Goal: Find specific fact: Find specific fact

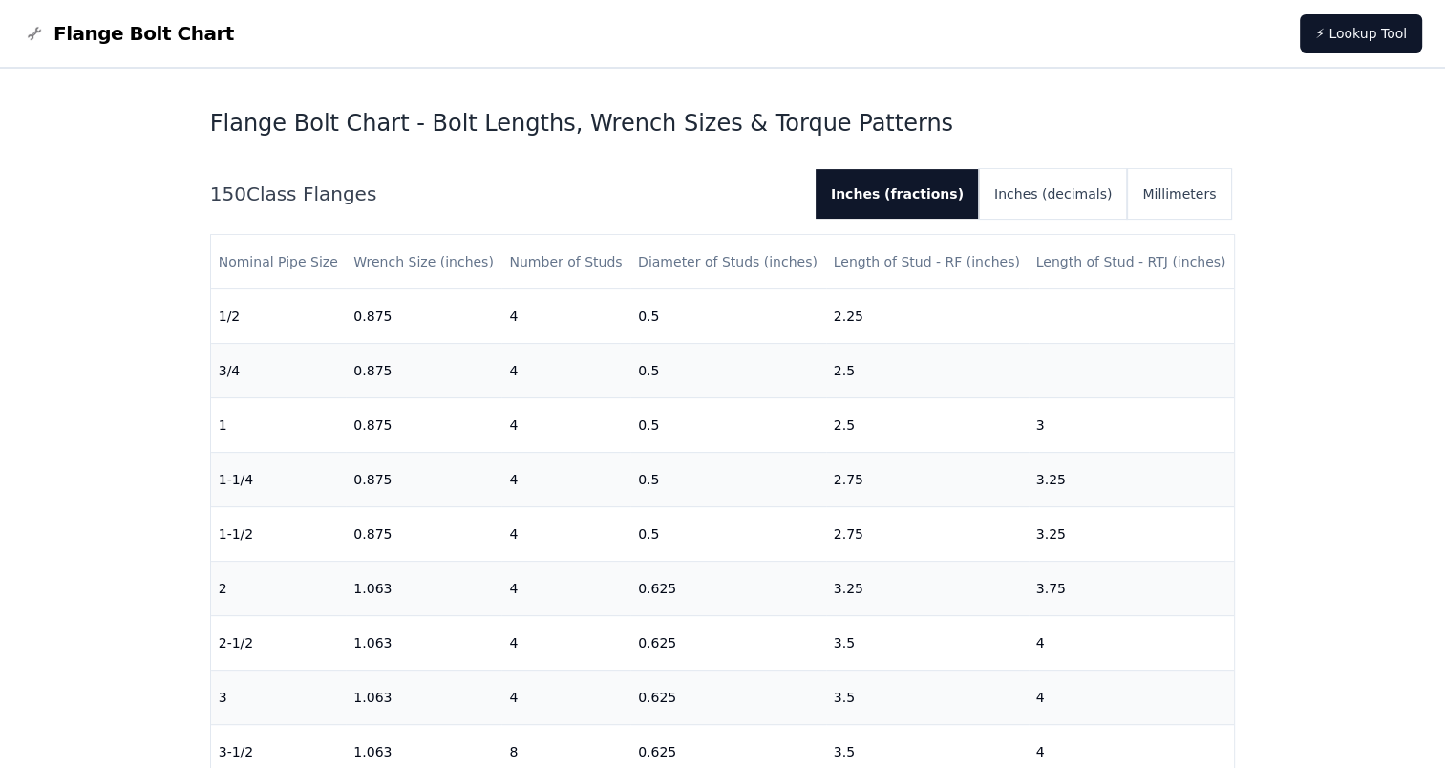
scroll to position [573, 0]
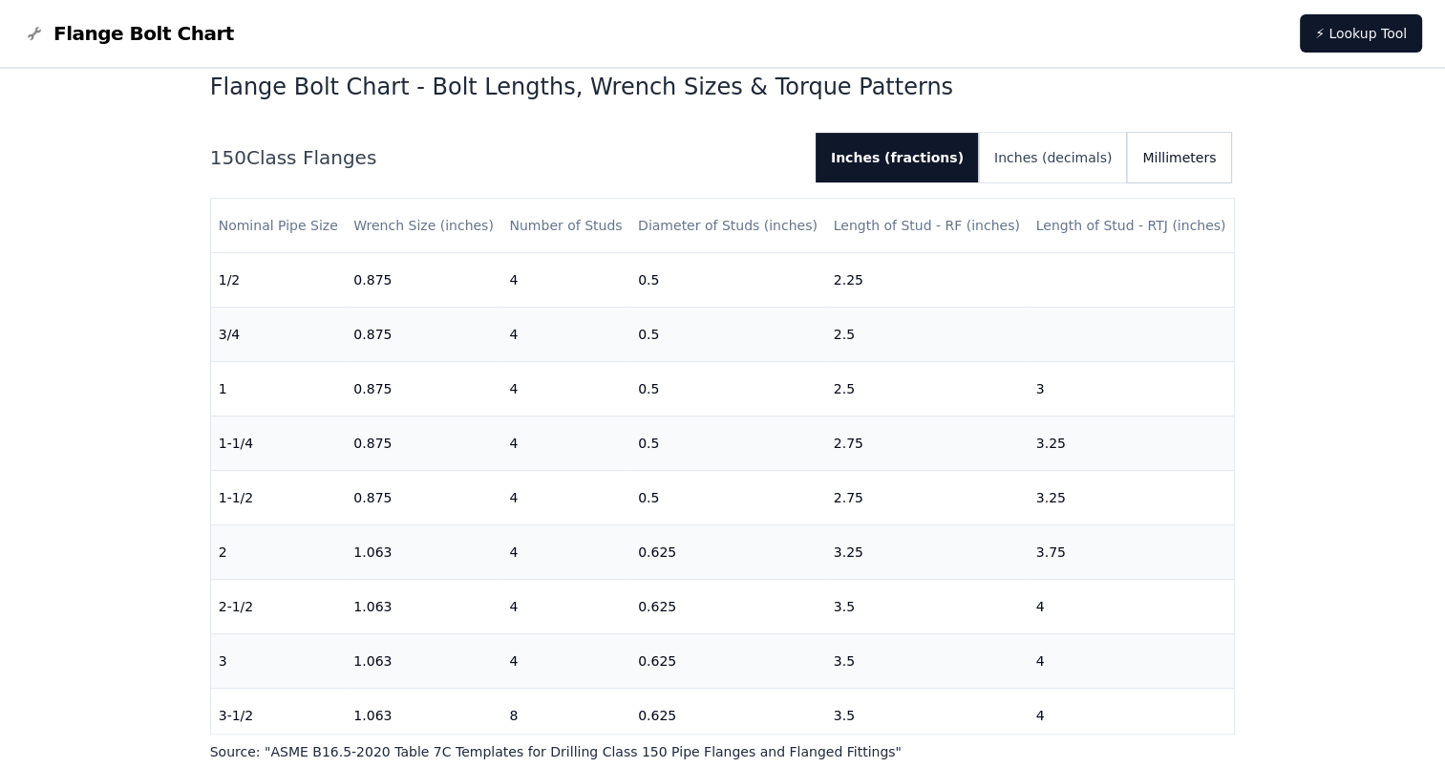
click at [1159, 164] on button "Millimeters" at bounding box center [1179, 158] width 104 height 50
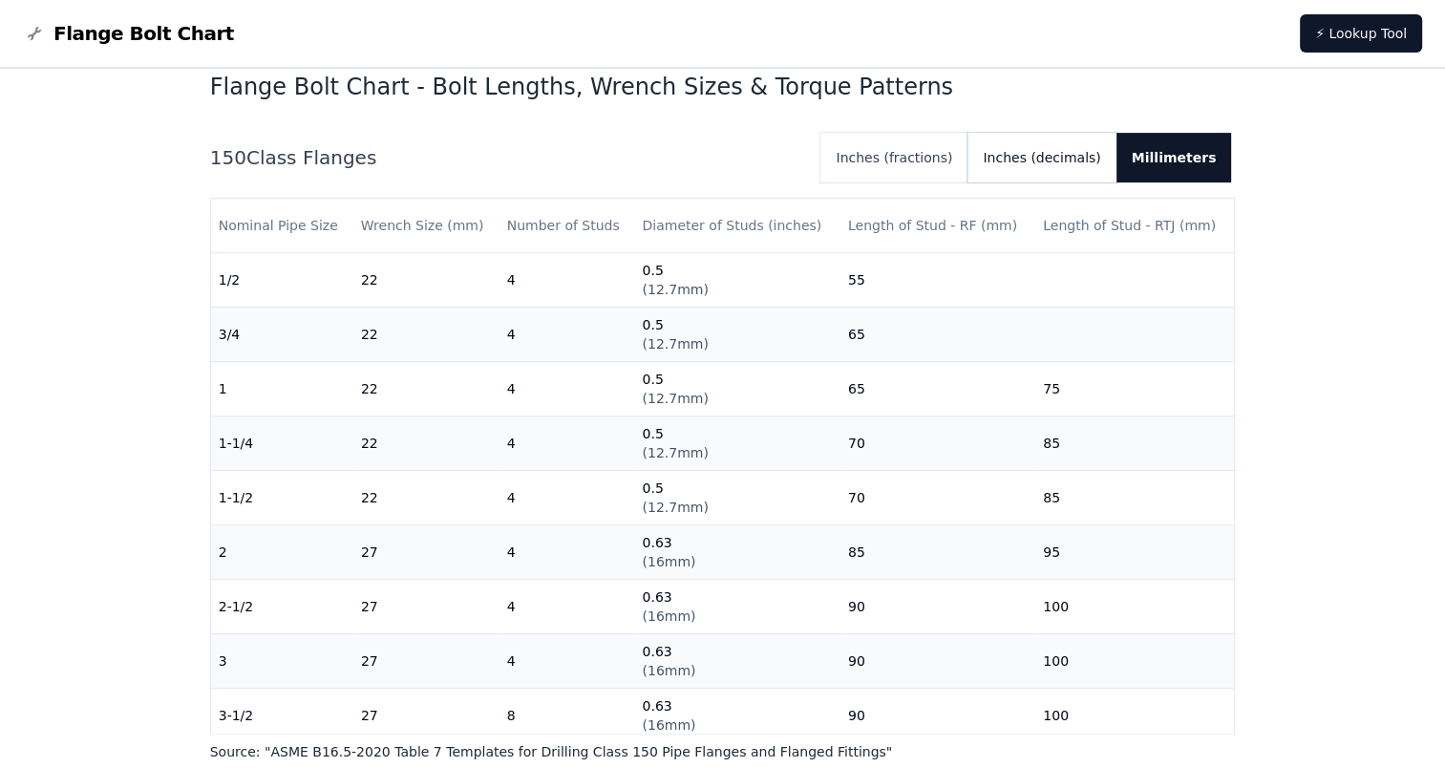
click at [1098, 164] on button "Inches (decimals)" at bounding box center [1042, 158] width 148 height 50
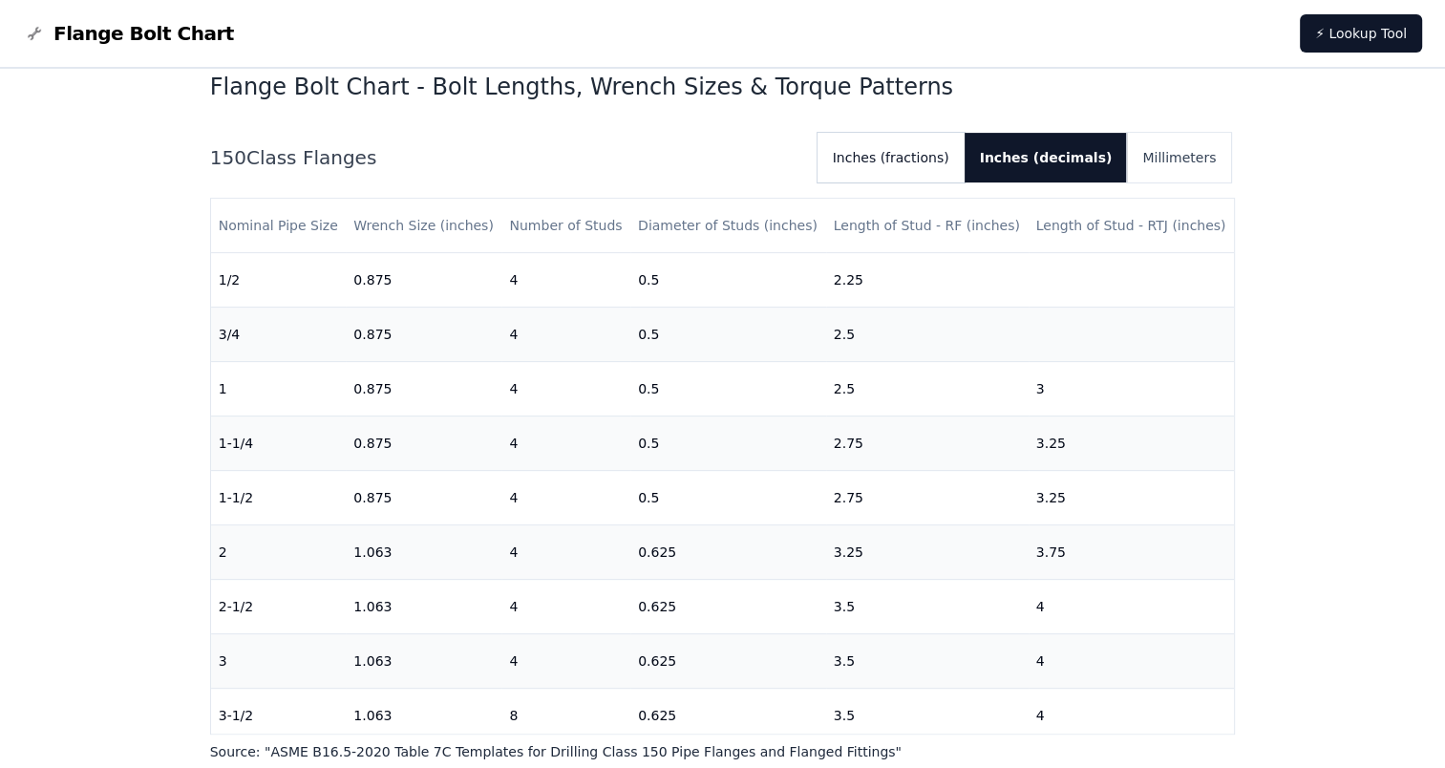
click at [920, 174] on button "Inches (fractions)" at bounding box center [891, 158] width 147 height 50
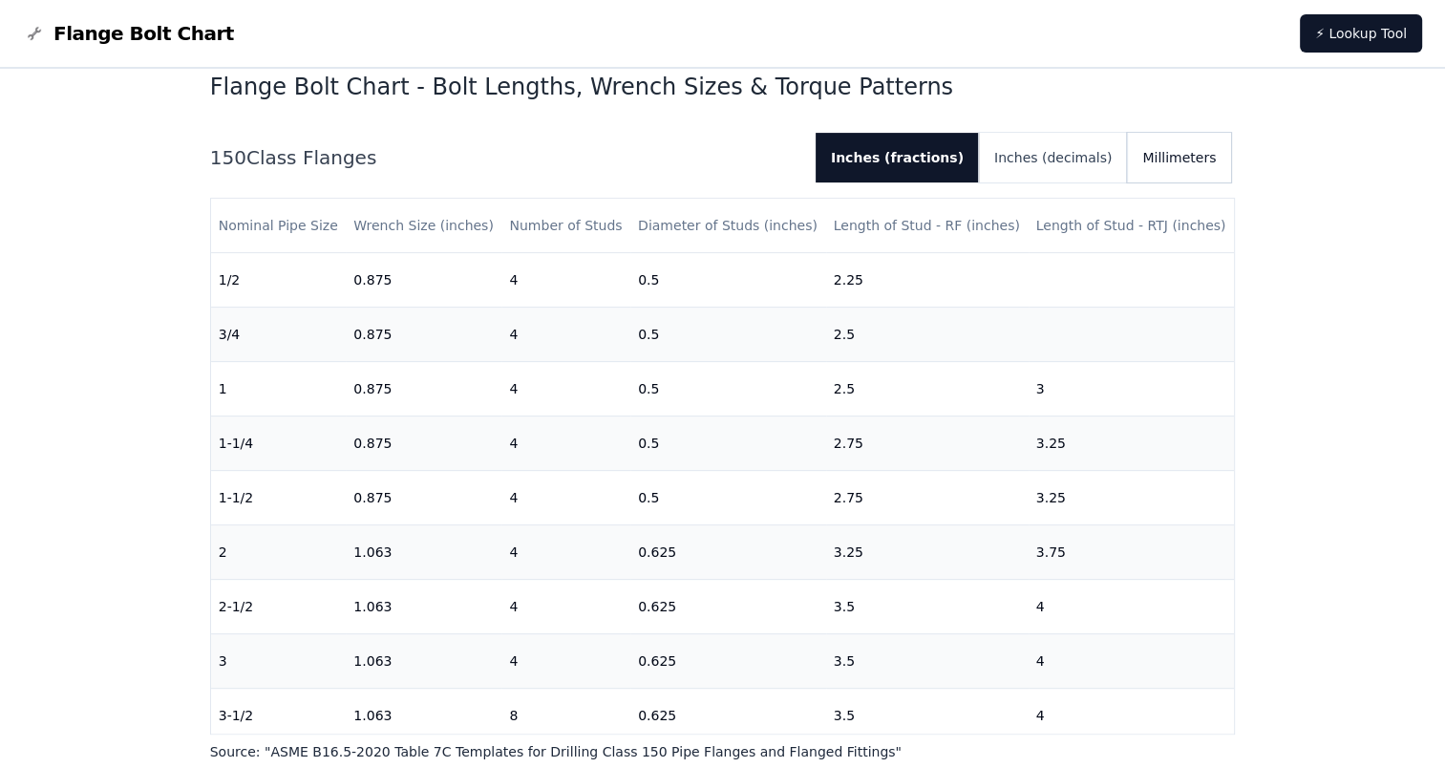
click at [1151, 164] on button "Millimeters" at bounding box center [1179, 158] width 104 height 50
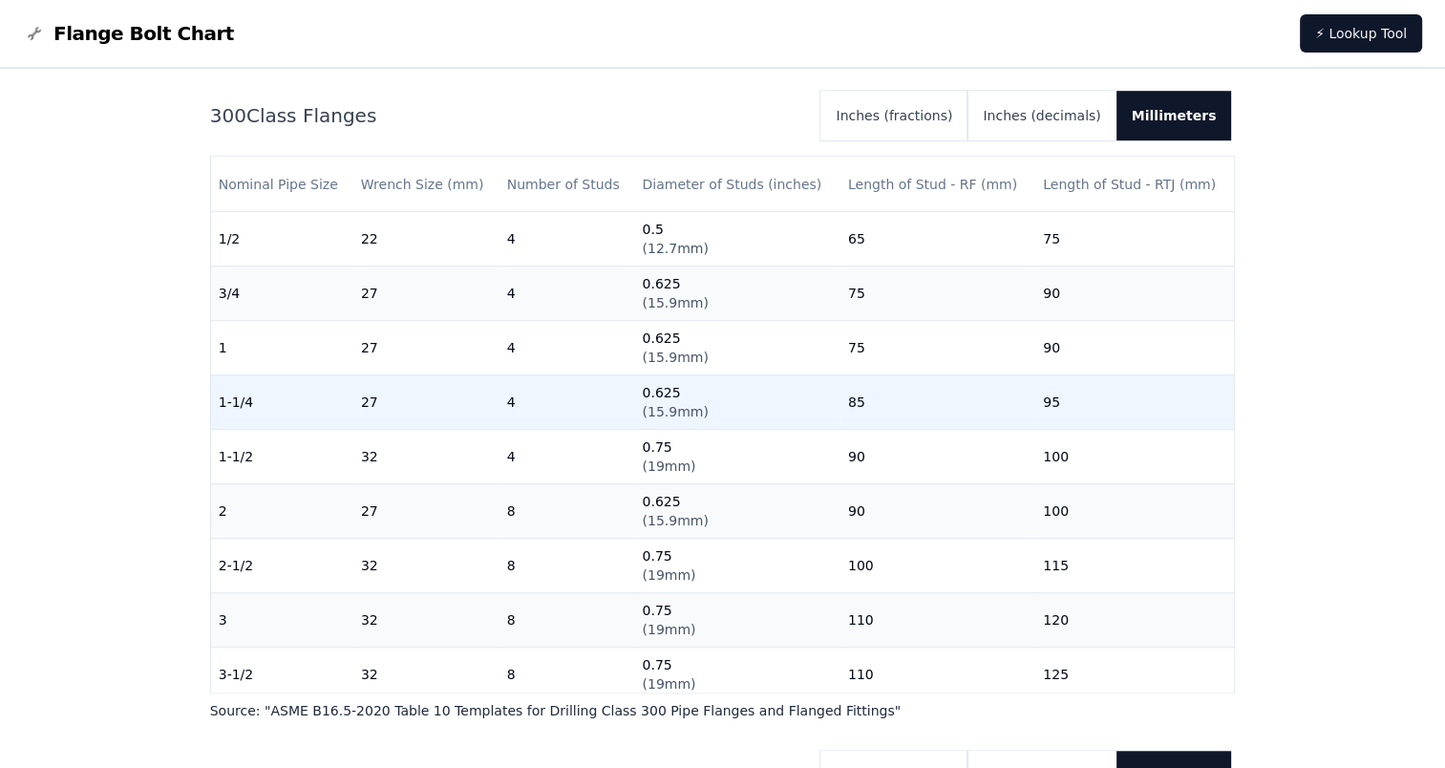
scroll to position [1242, 0]
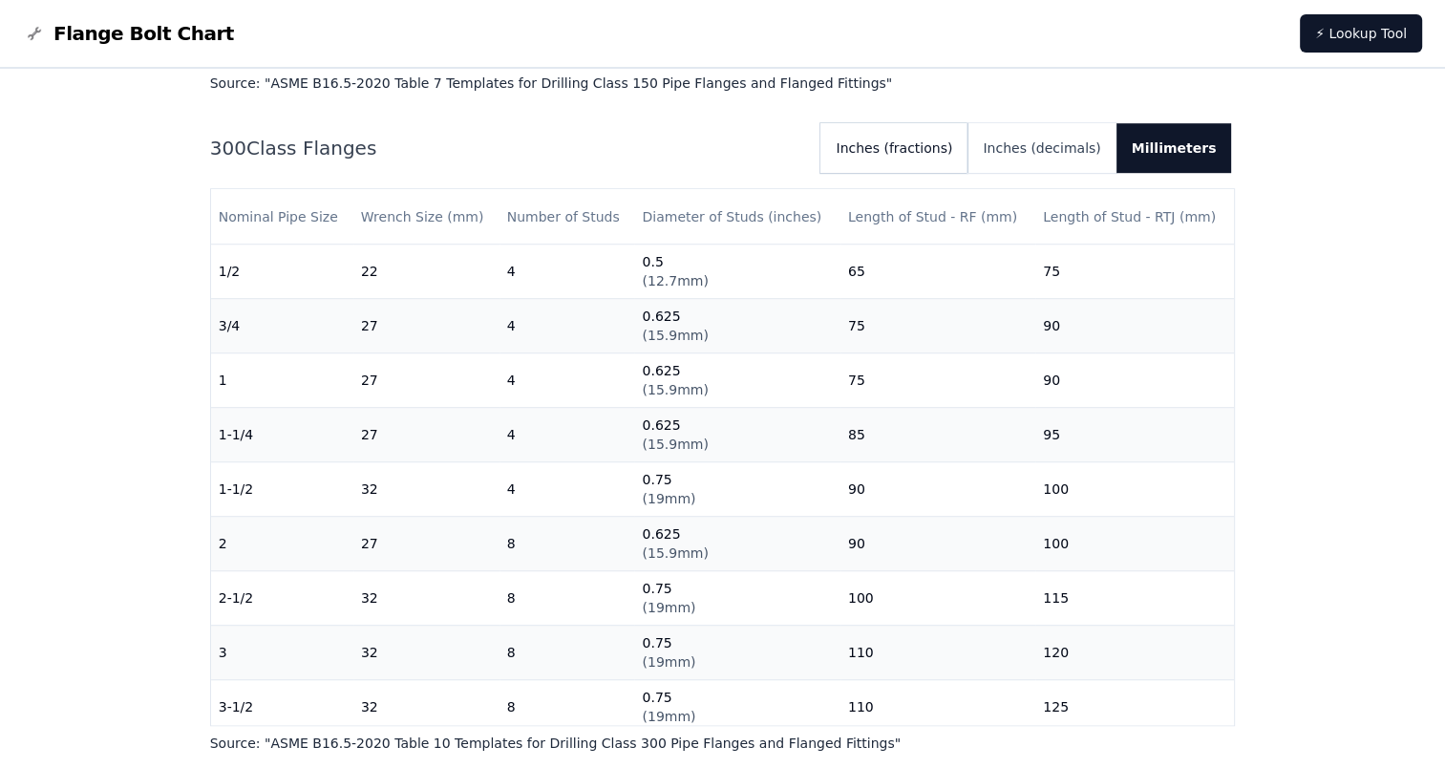
click at [951, 147] on button "Inches (fractions)" at bounding box center [894, 148] width 147 height 50
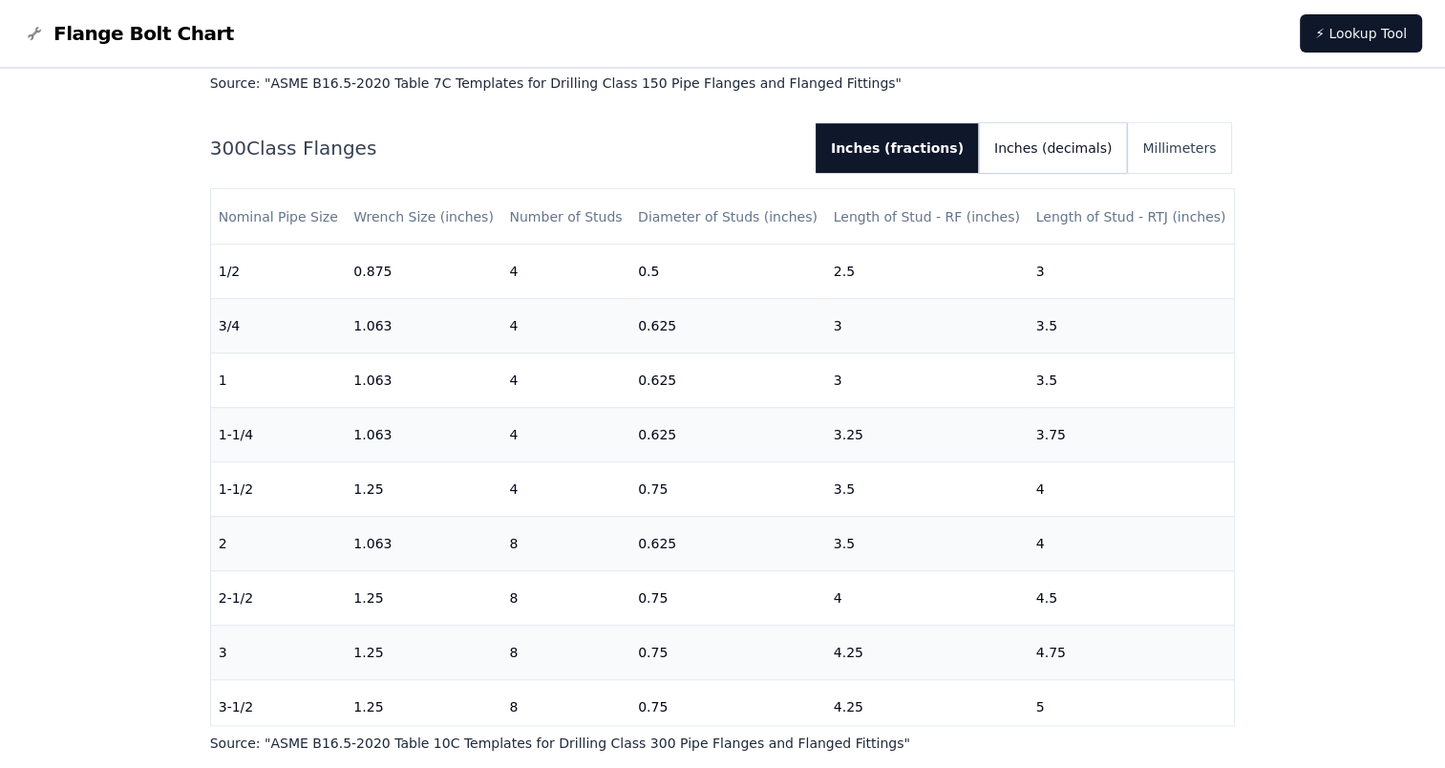
click at [1029, 151] on button "Inches (decimals)" at bounding box center [1053, 148] width 148 height 50
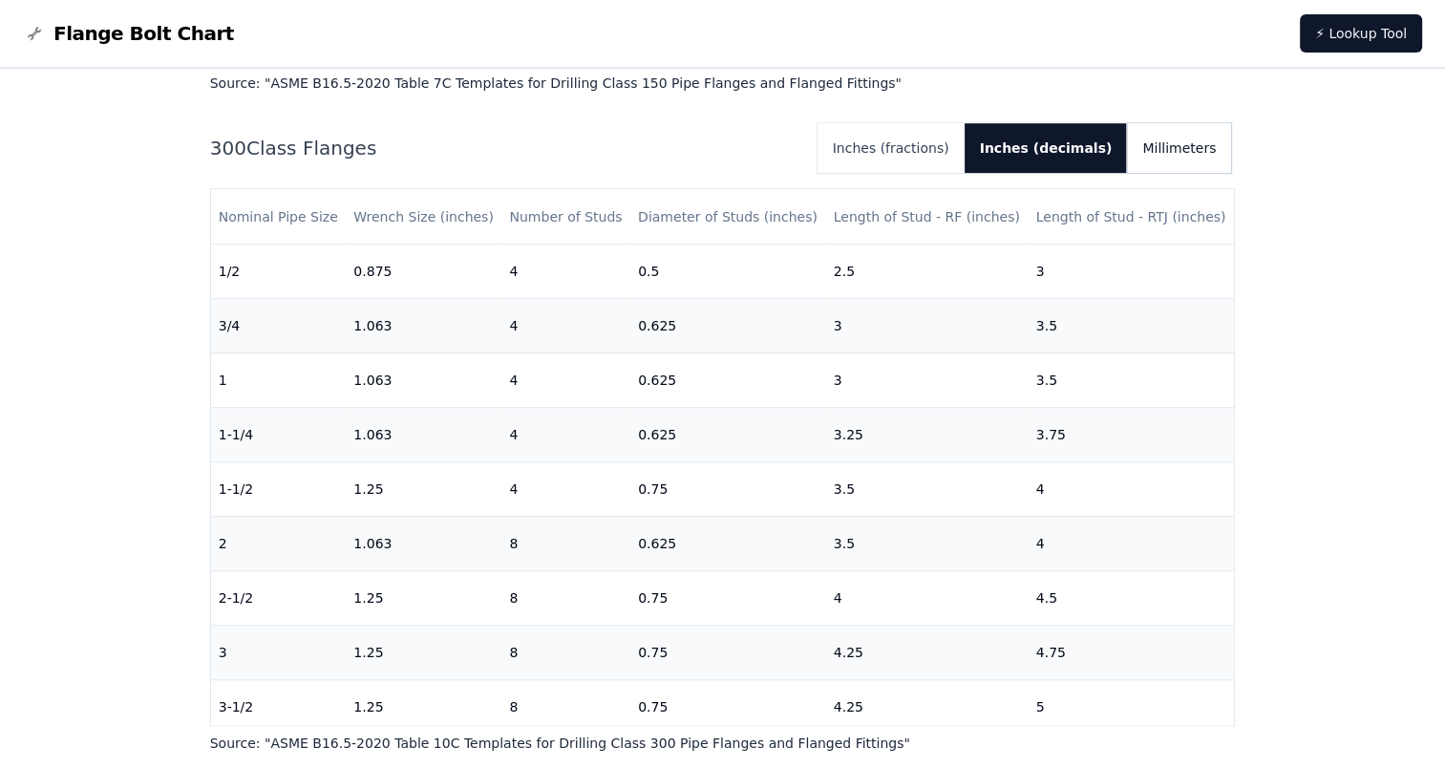
click at [1176, 153] on button "Millimeters" at bounding box center [1179, 148] width 104 height 50
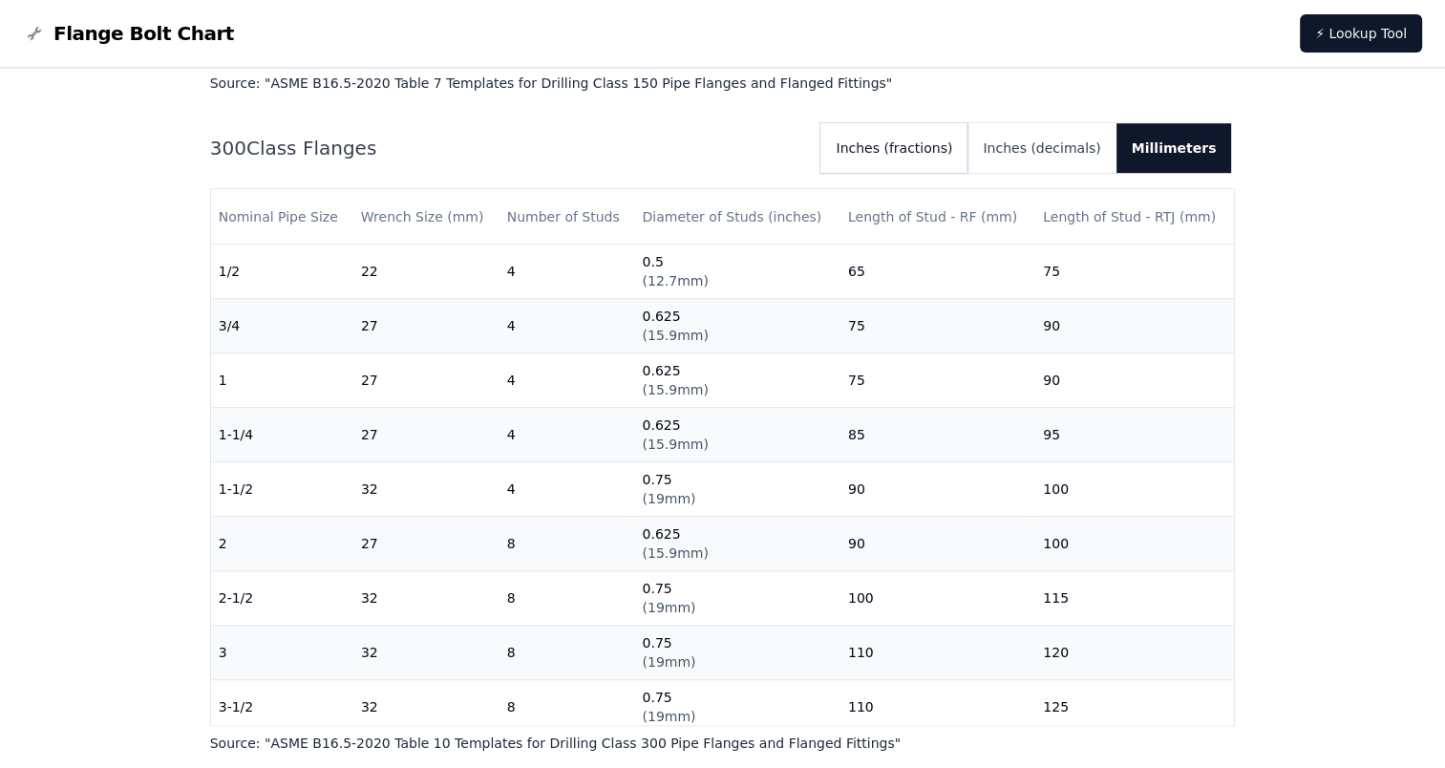
click at [958, 152] on button "Inches (fractions)" at bounding box center [894, 148] width 147 height 50
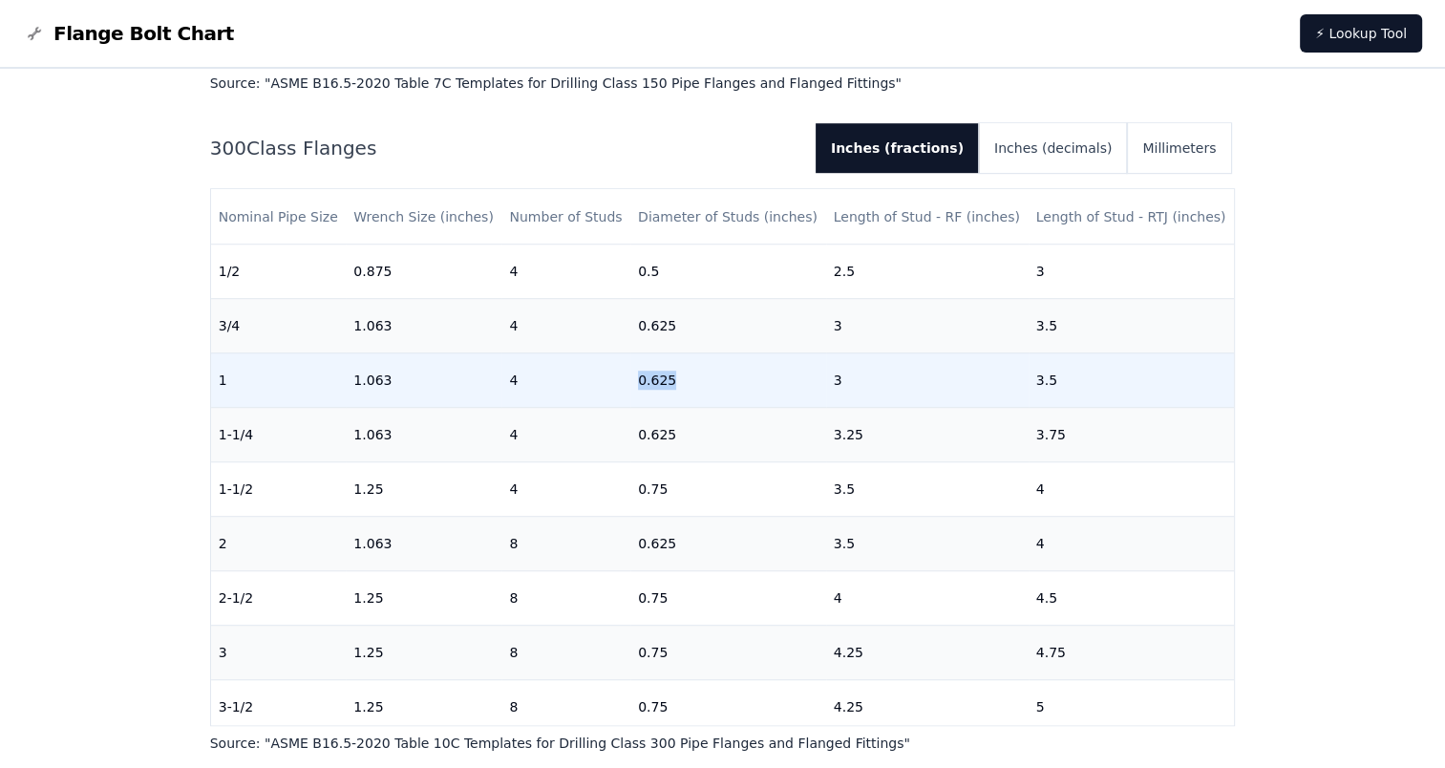
drag, startPoint x: 675, startPoint y: 382, endPoint x: 634, endPoint y: 380, distance: 41.1
click at [634, 380] on td "0.625" at bounding box center [728, 379] width 196 height 54
copy td "0.625"
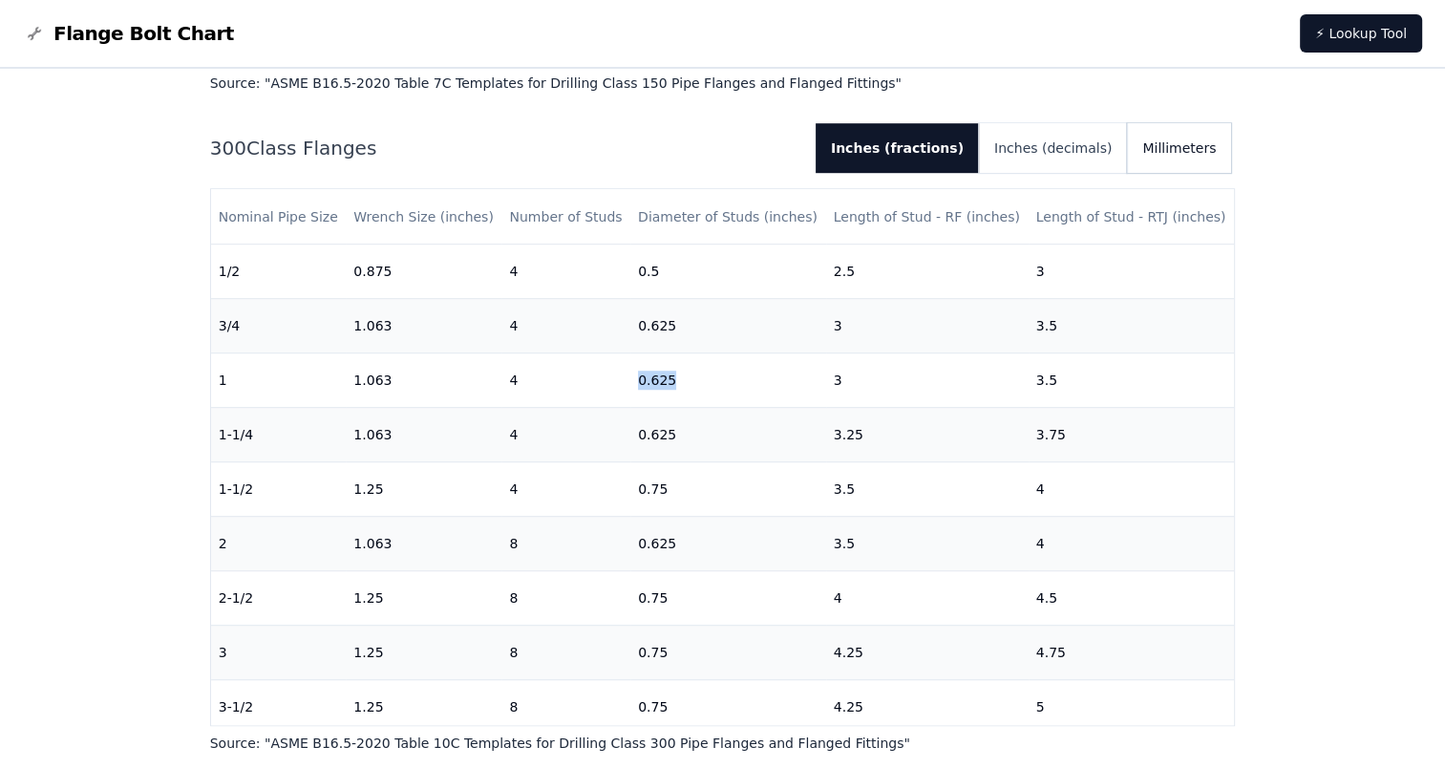
click at [1188, 153] on button "Millimeters" at bounding box center [1179, 148] width 104 height 50
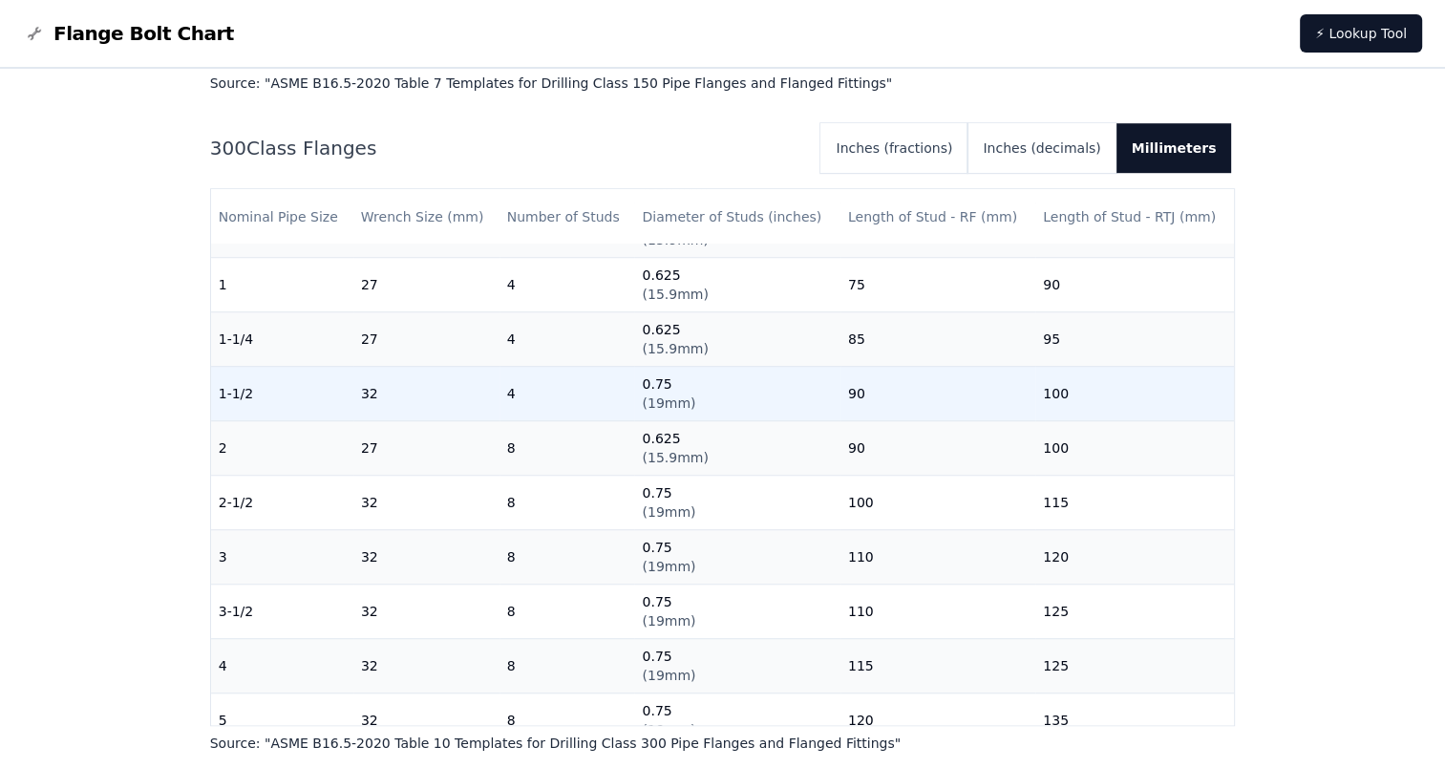
scroll to position [191, 0]
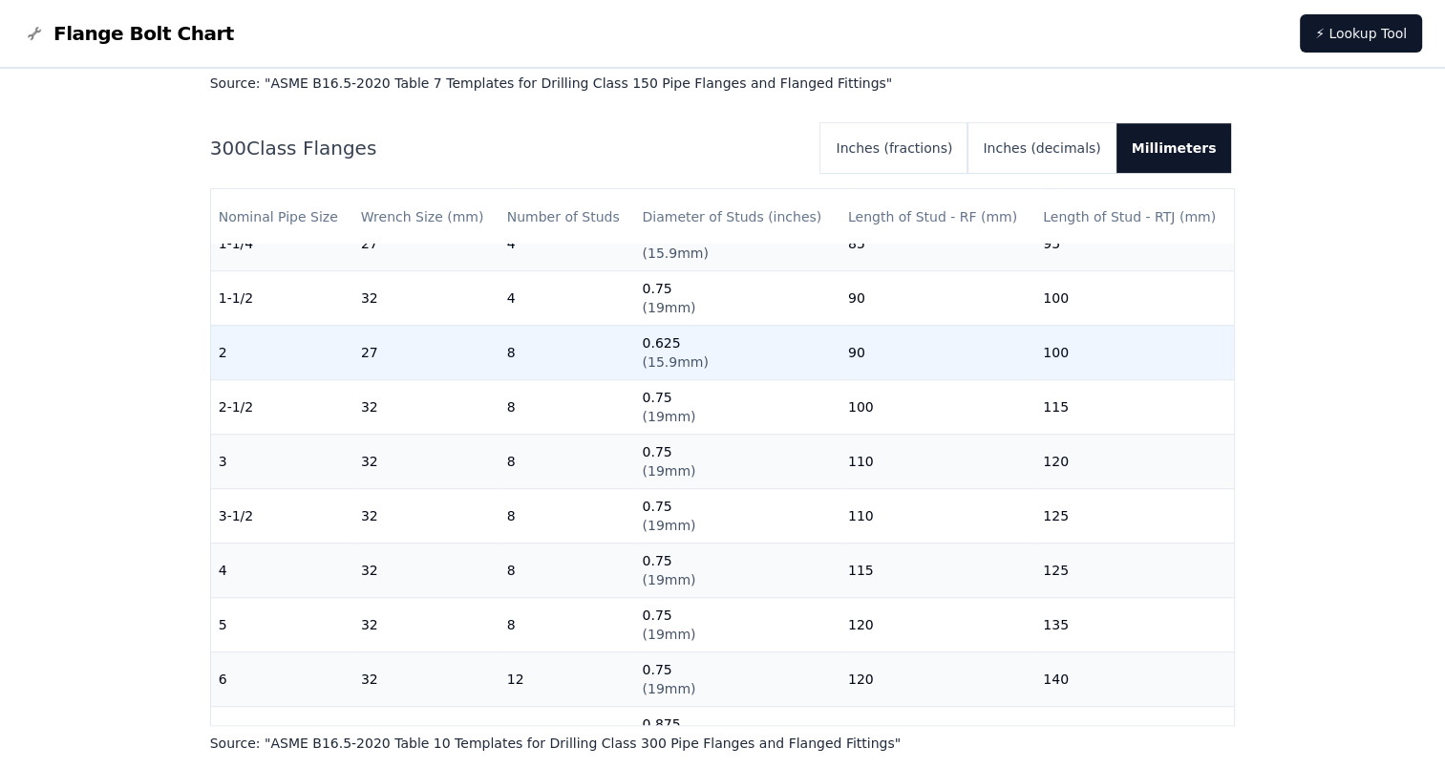
click at [508, 352] on td "8" at bounding box center [568, 352] width 136 height 54
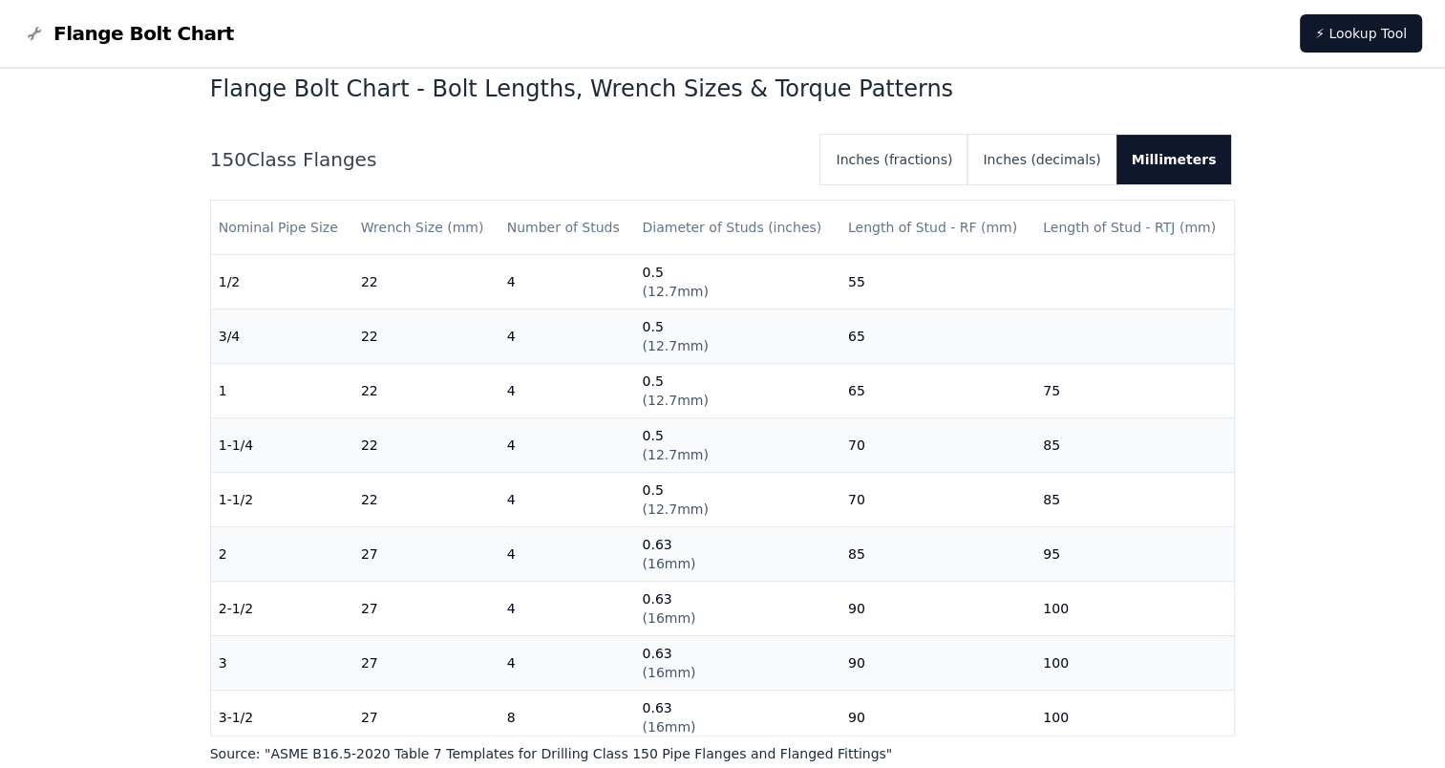
scroll to position [573, 0]
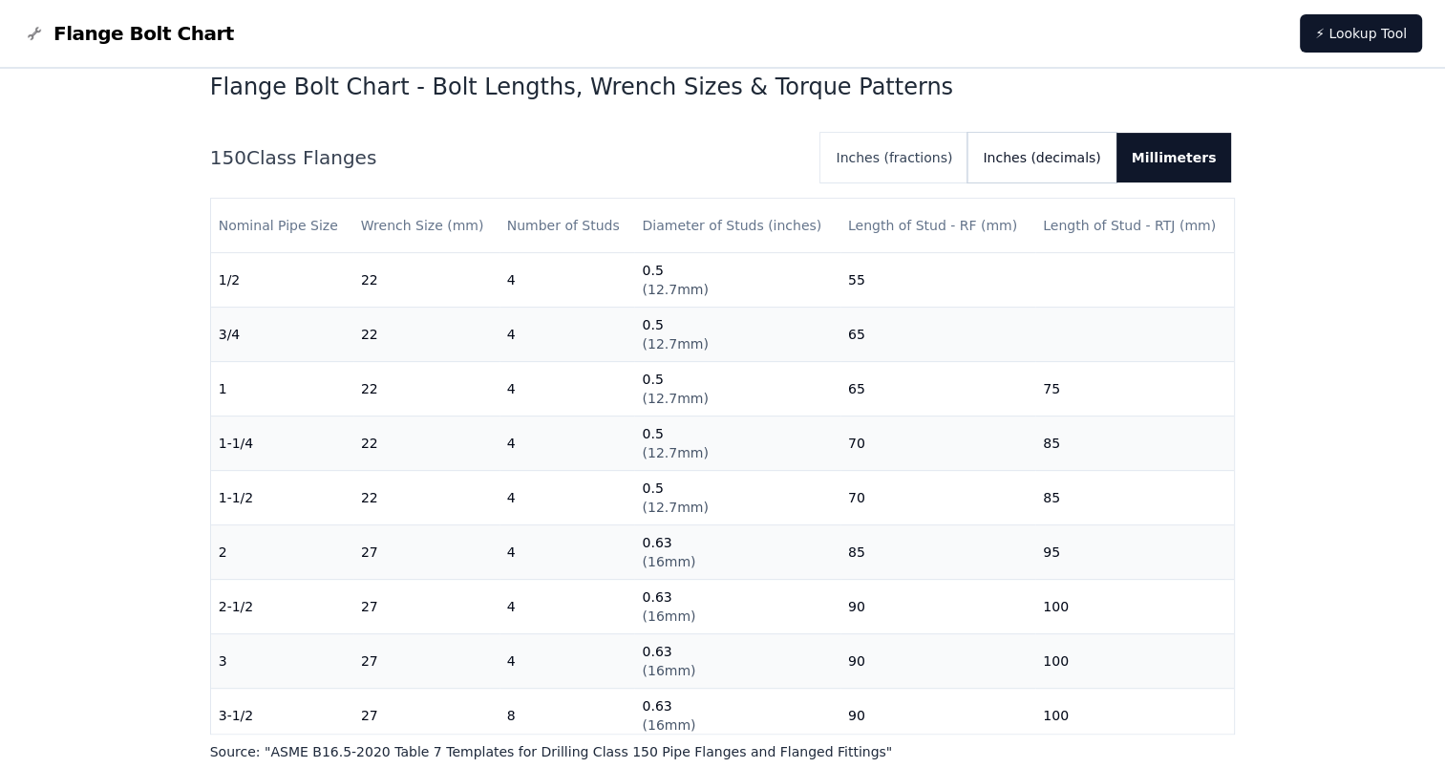
click at [1077, 164] on button "Inches (decimals)" at bounding box center [1042, 158] width 148 height 50
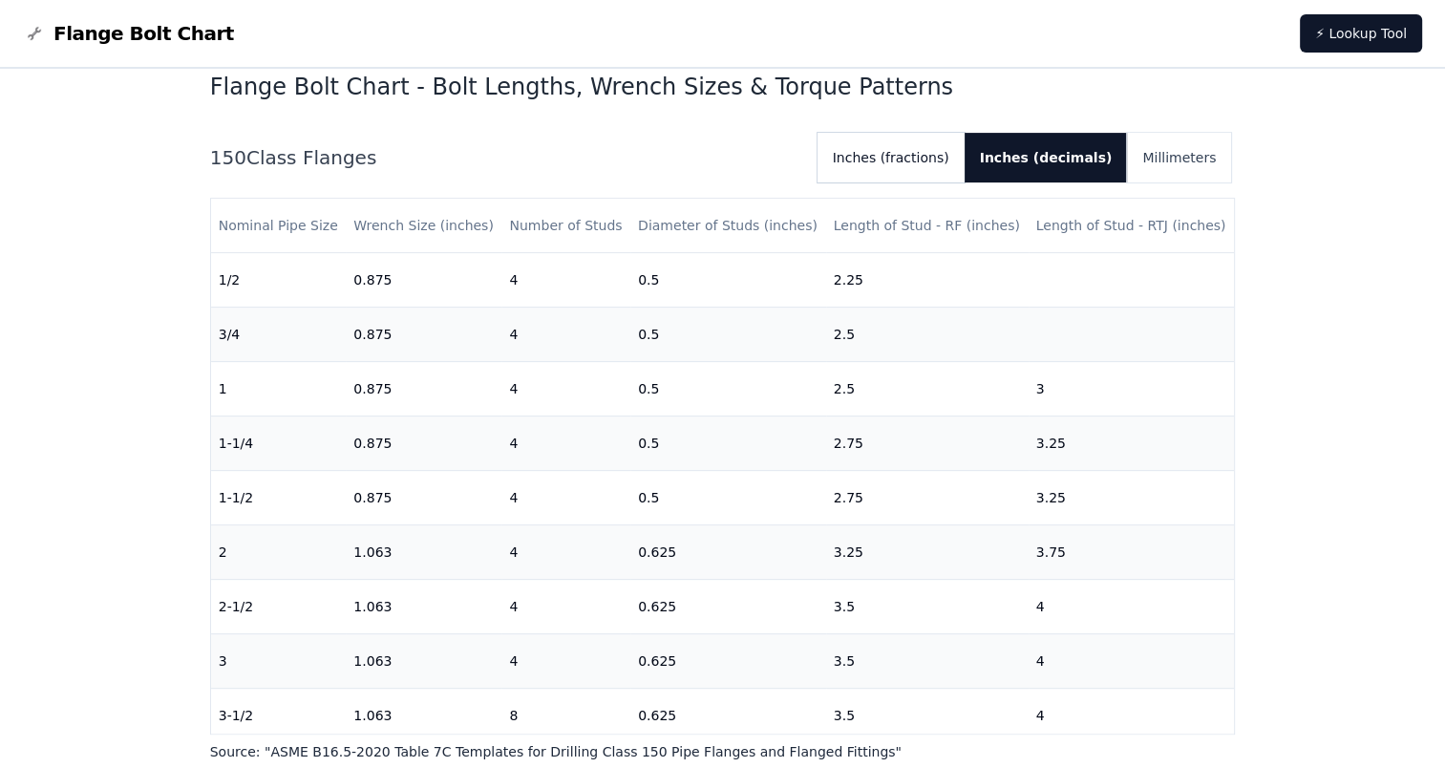
click at [965, 164] on button "Inches (fractions)" at bounding box center [891, 158] width 147 height 50
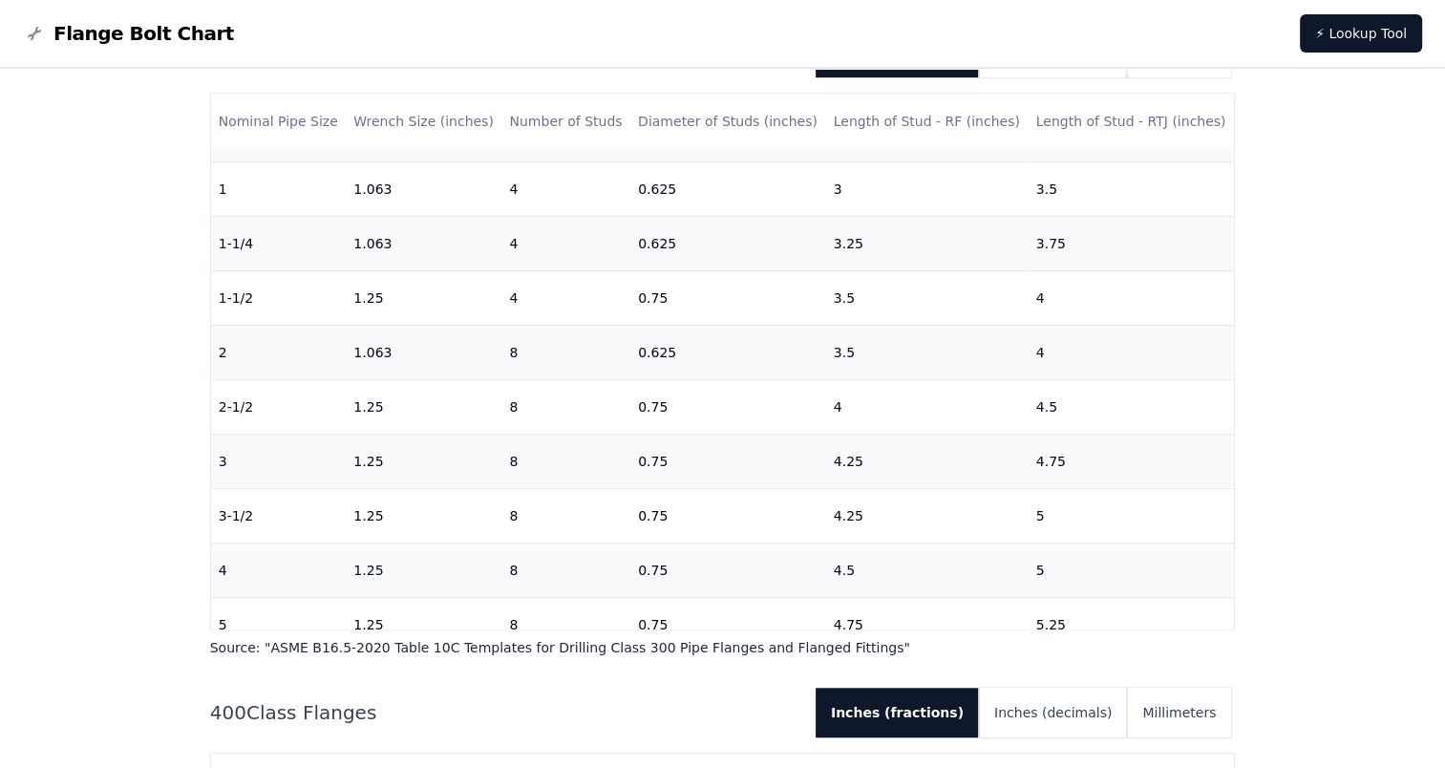
scroll to position [1242, 0]
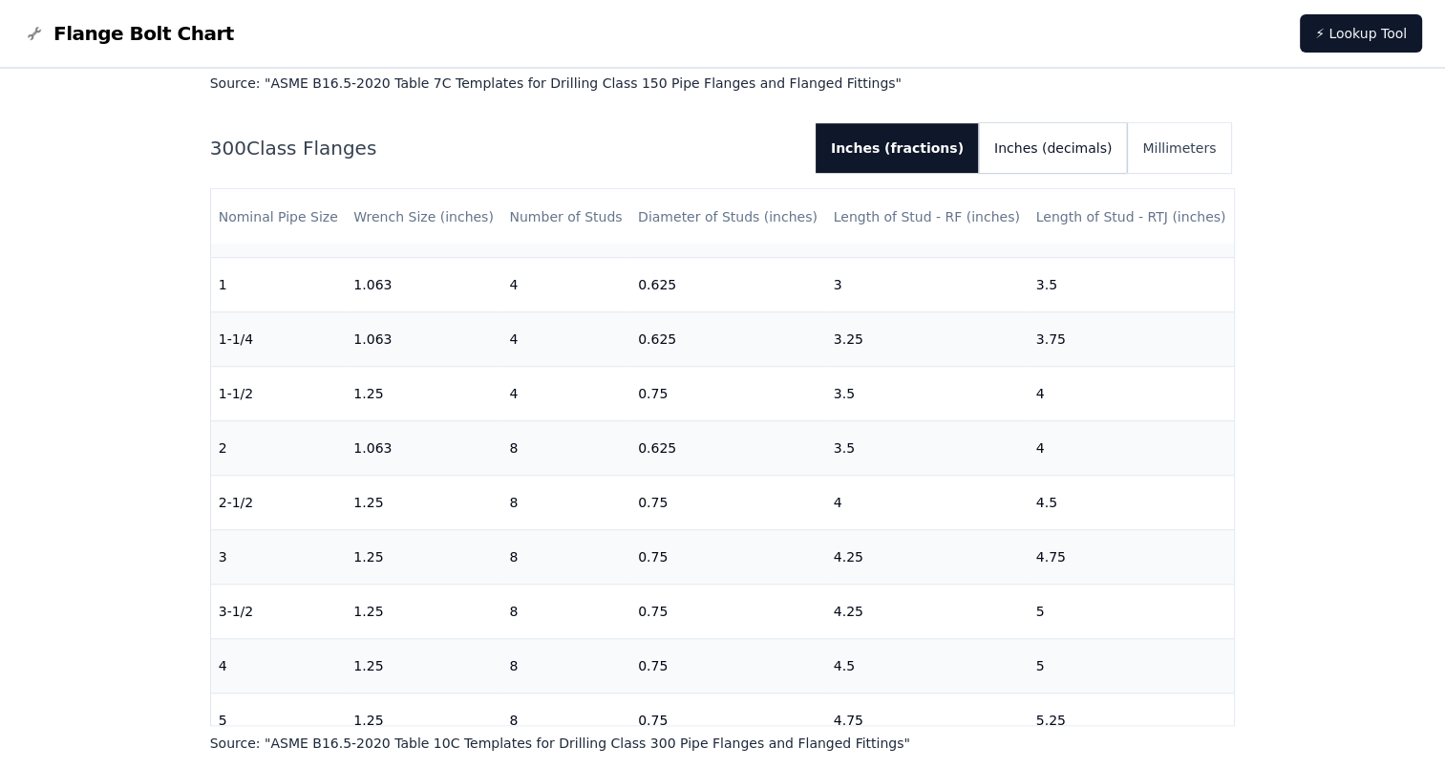
click at [1045, 147] on button "Inches (decimals)" at bounding box center [1053, 148] width 148 height 50
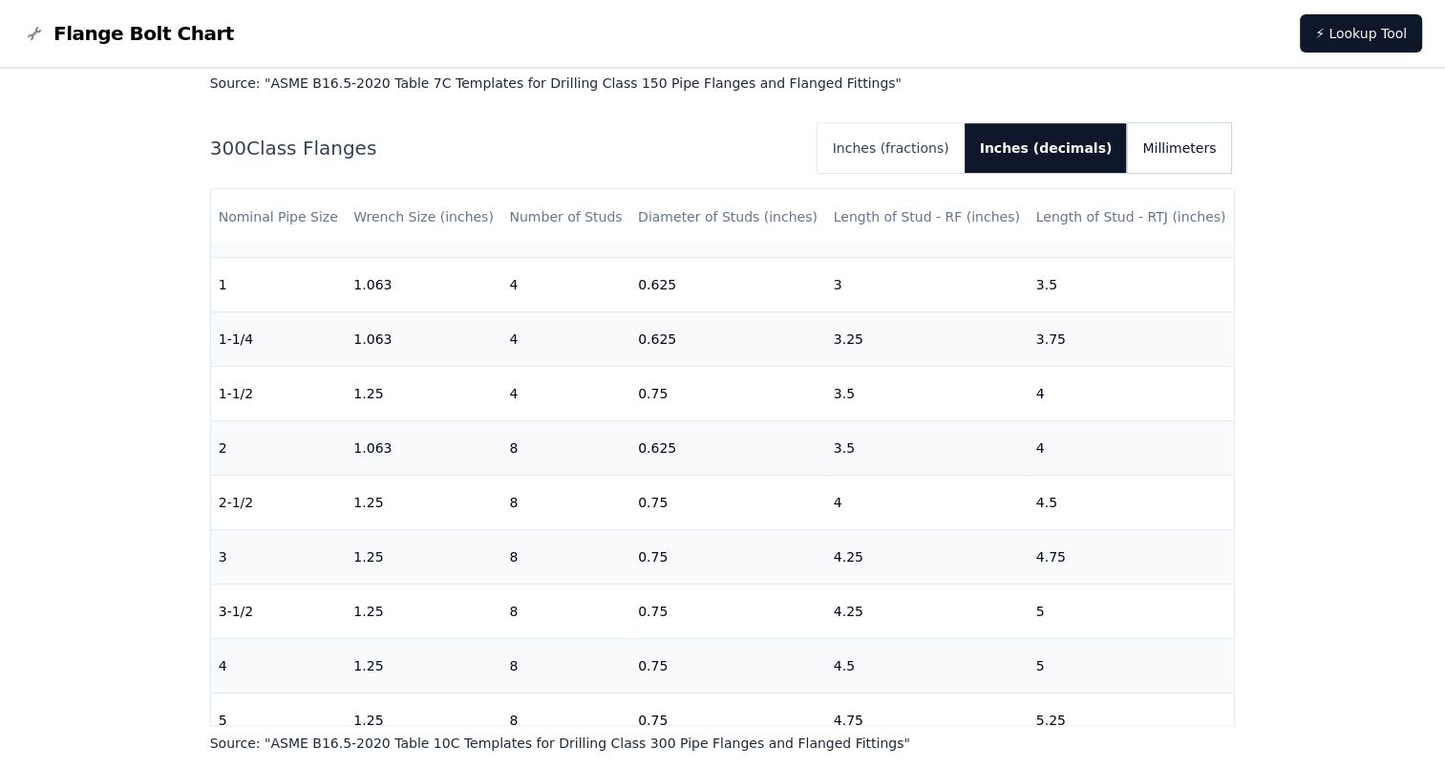
click at [1162, 158] on button "Millimeters" at bounding box center [1179, 148] width 104 height 50
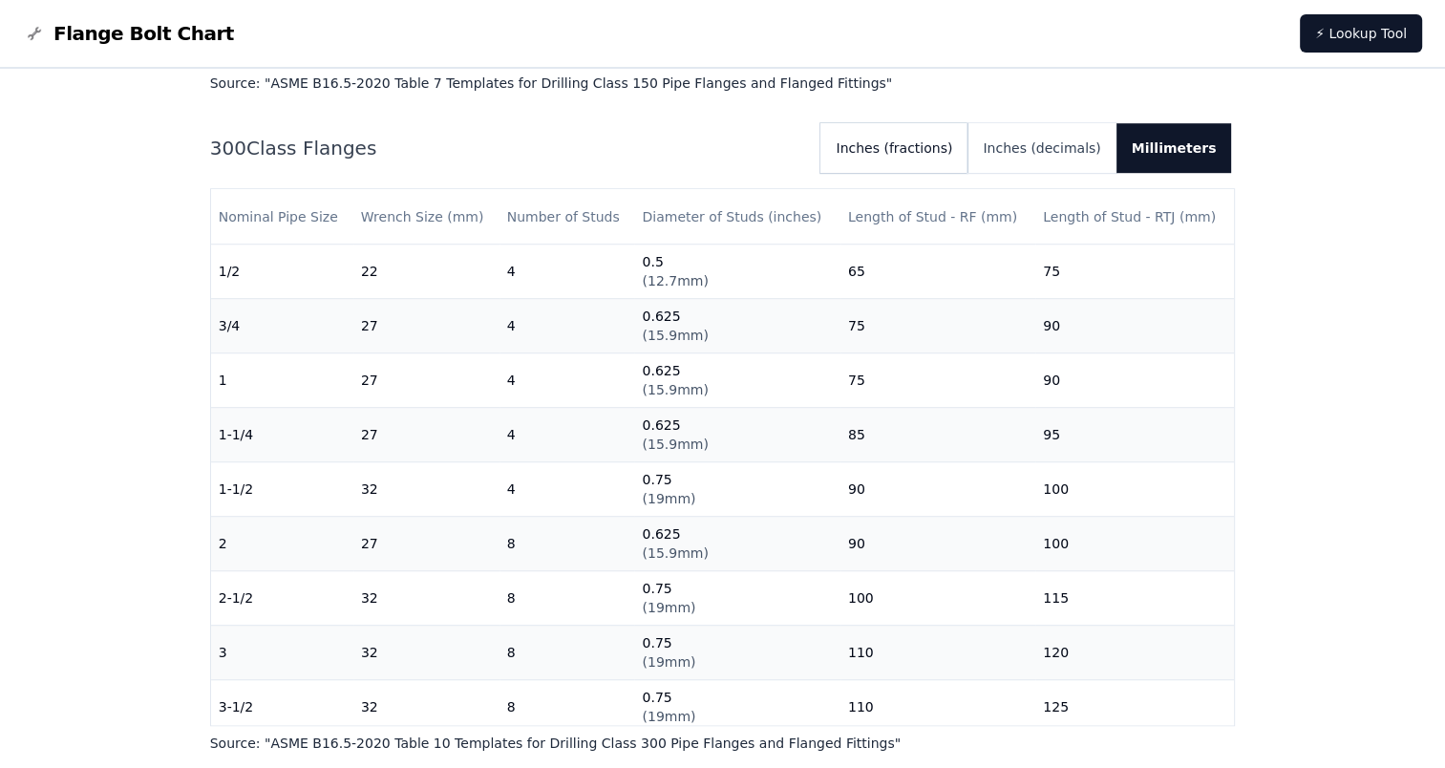
click at [954, 156] on button "Inches (fractions)" at bounding box center [894, 148] width 147 height 50
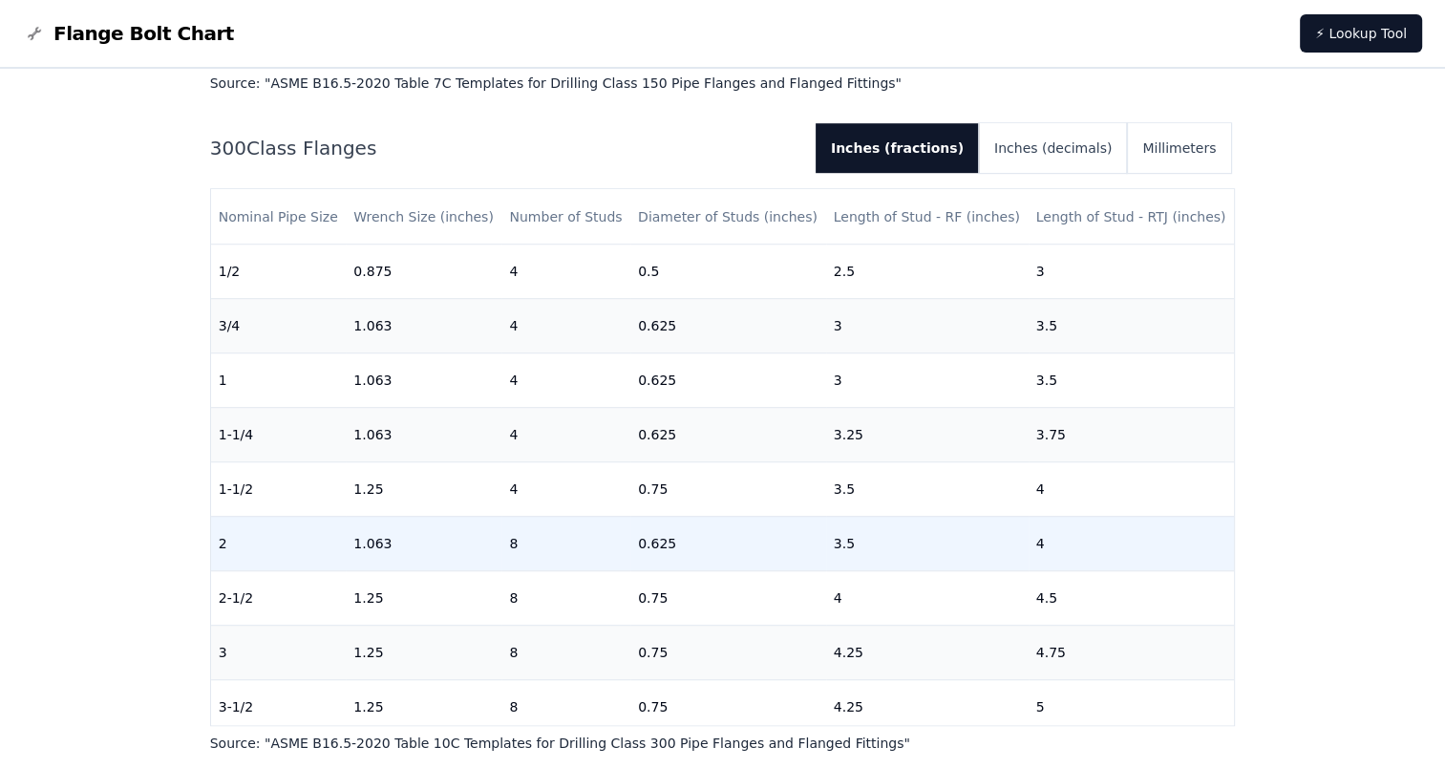
scroll to position [96, 0]
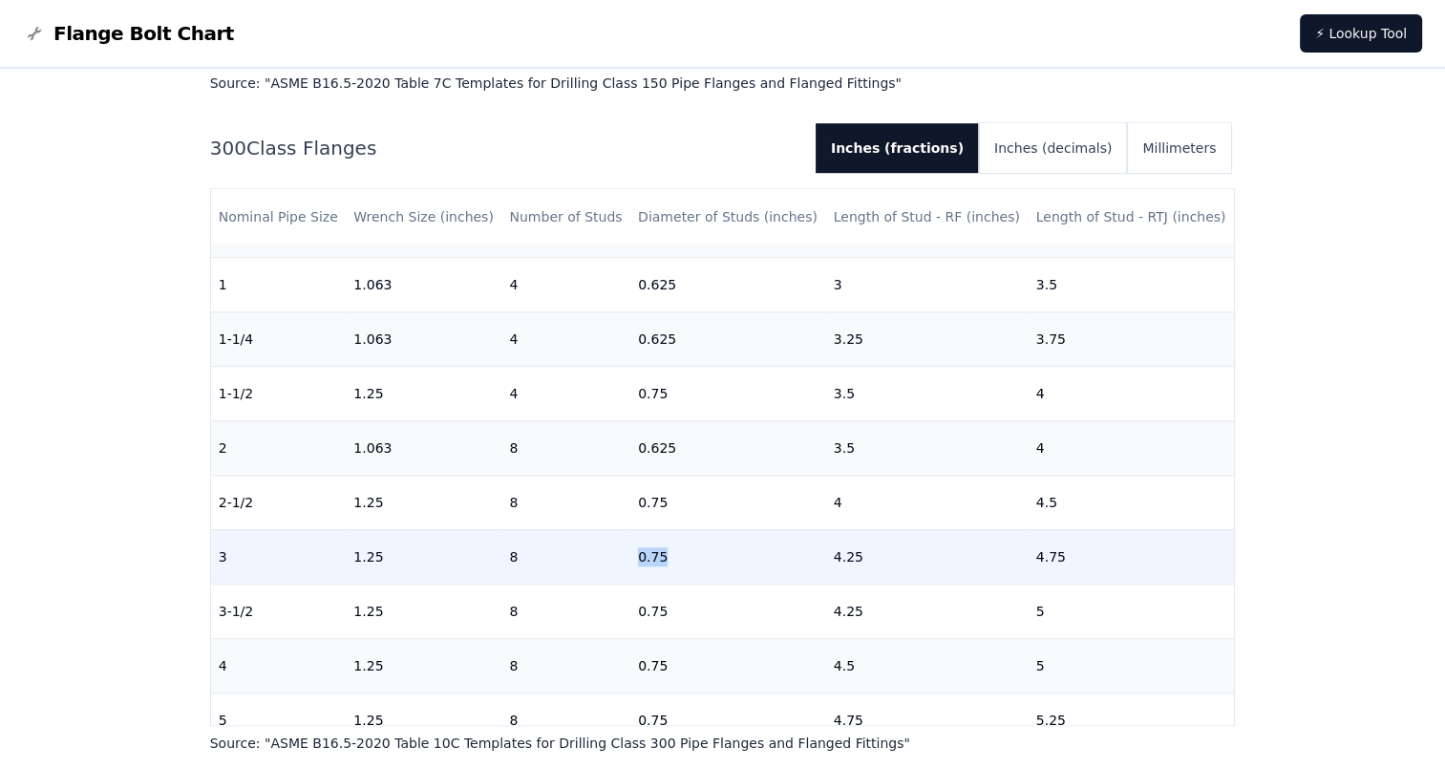
drag, startPoint x: 636, startPoint y: 556, endPoint x: 665, endPoint y: 556, distance: 28.7
click at [665, 556] on td "0.75" at bounding box center [728, 556] width 196 height 54
copy td "0.75"
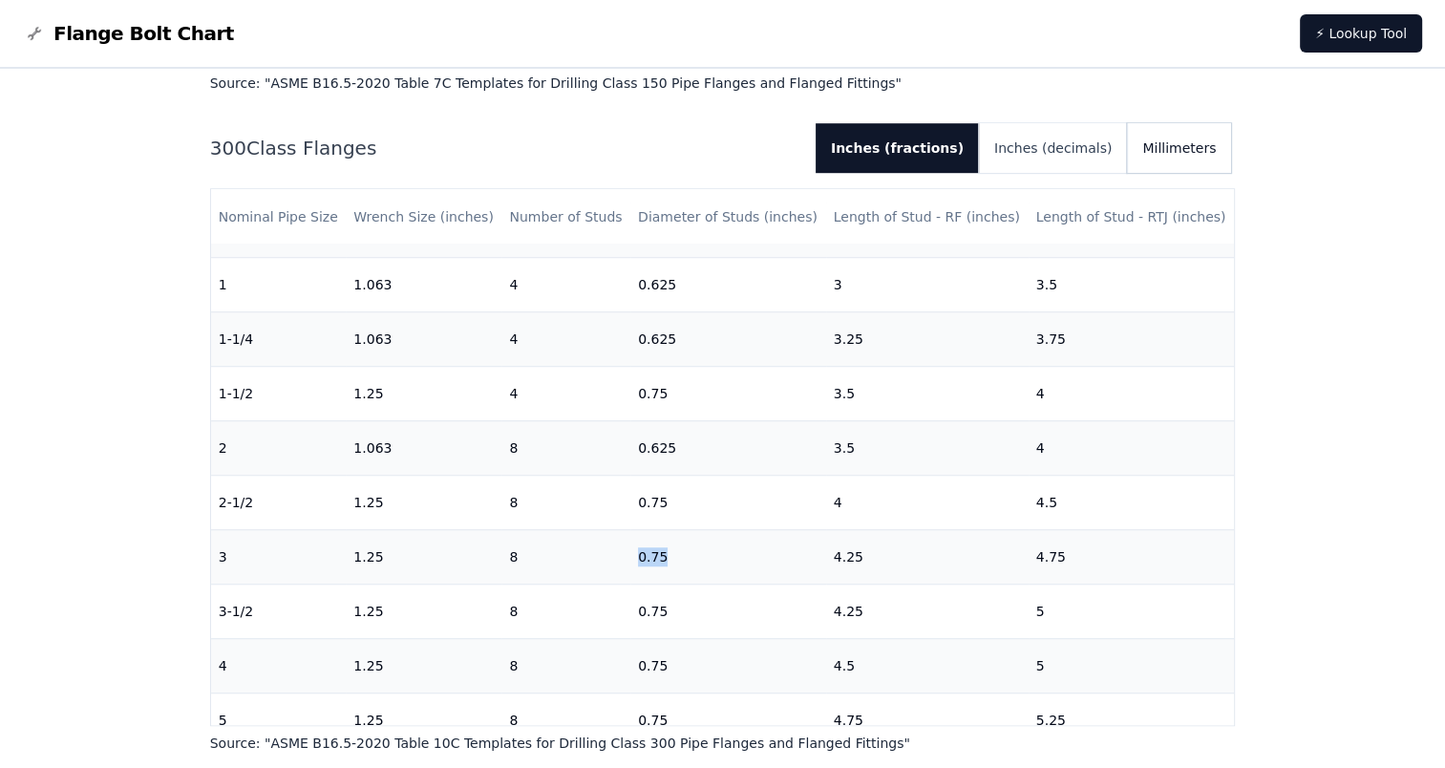
click at [1157, 153] on button "Millimeters" at bounding box center [1179, 148] width 104 height 50
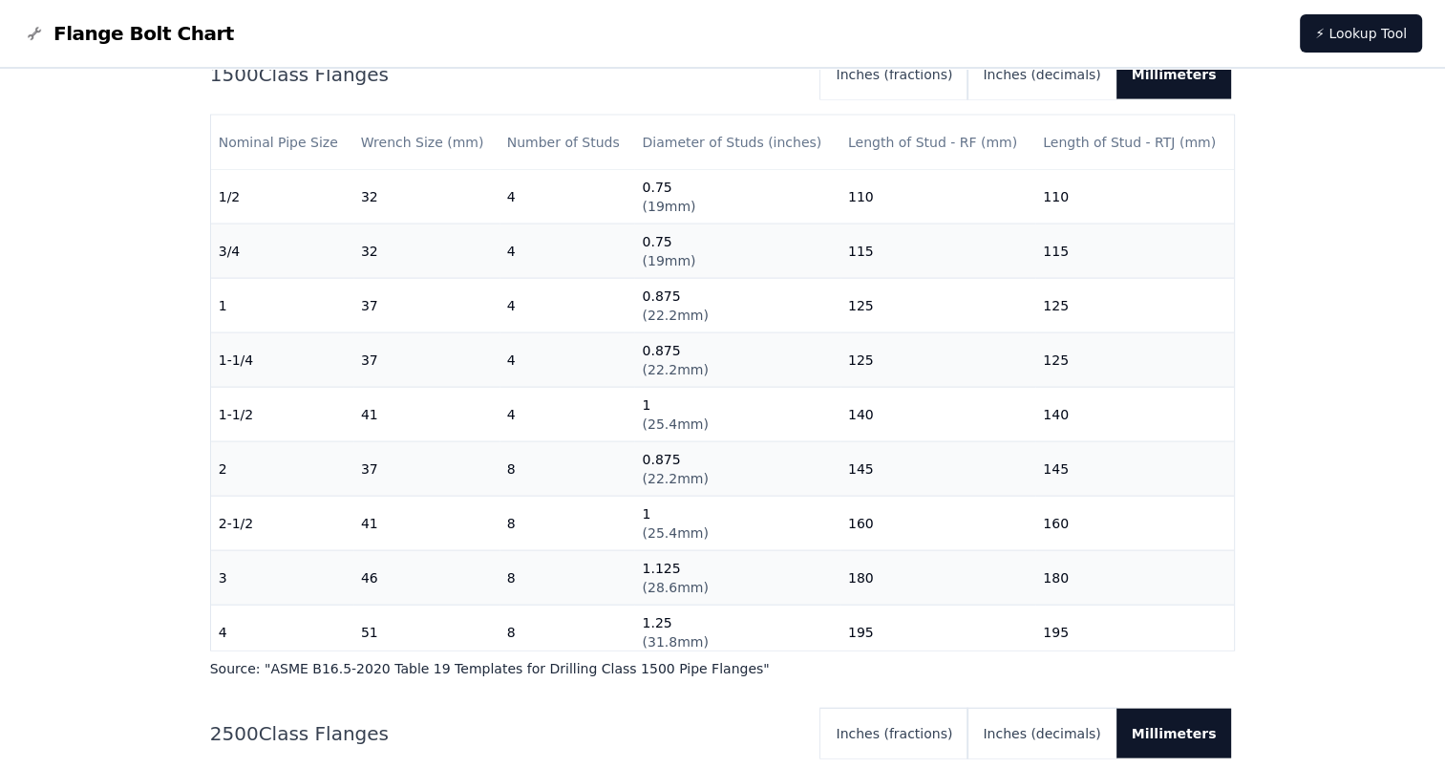
scroll to position [3821, 0]
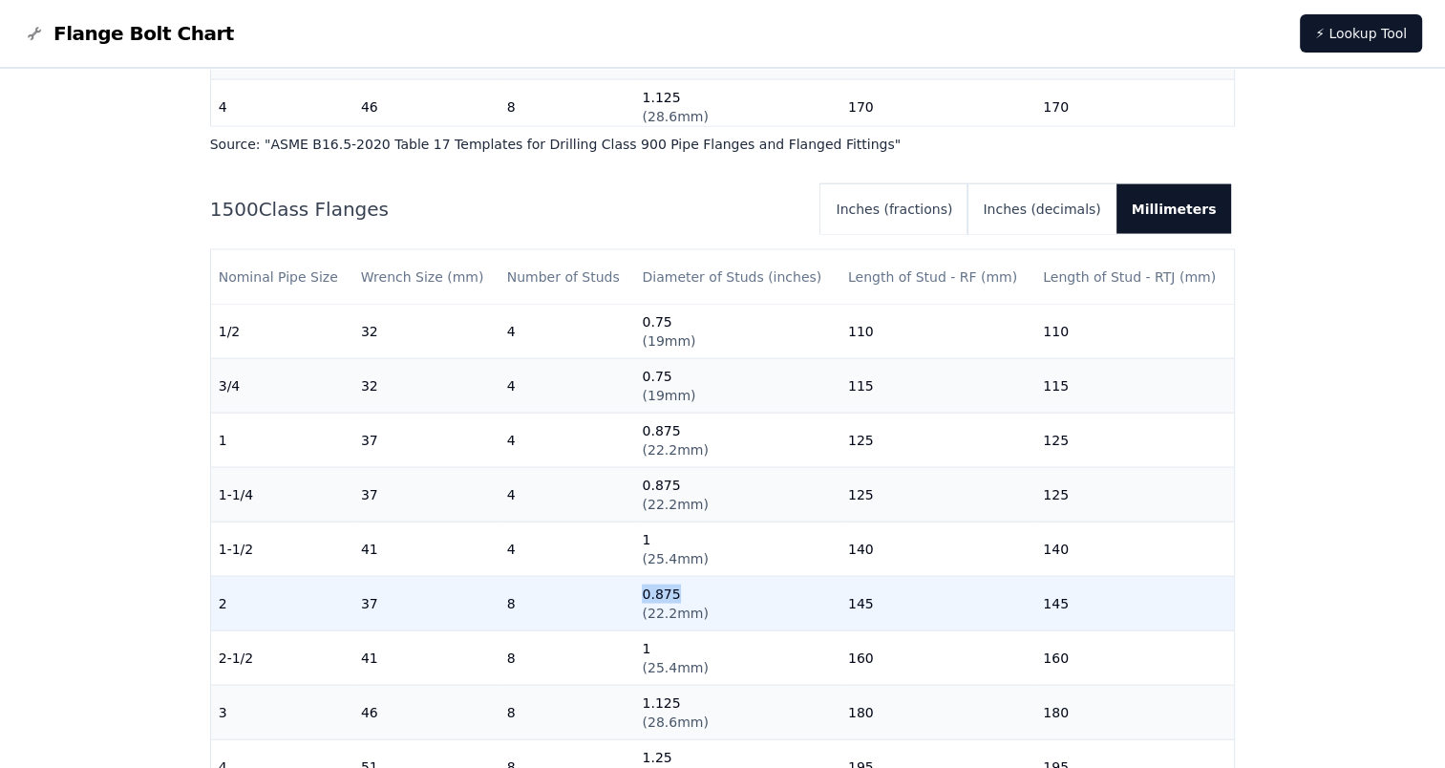
drag, startPoint x: 672, startPoint y: 593, endPoint x: 636, endPoint y: 592, distance: 35.4
click at [636, 592] on td "0.875 ( 22.2mm )" at bounding box center [736, 604] width 205 height 54
copy td "0.875"
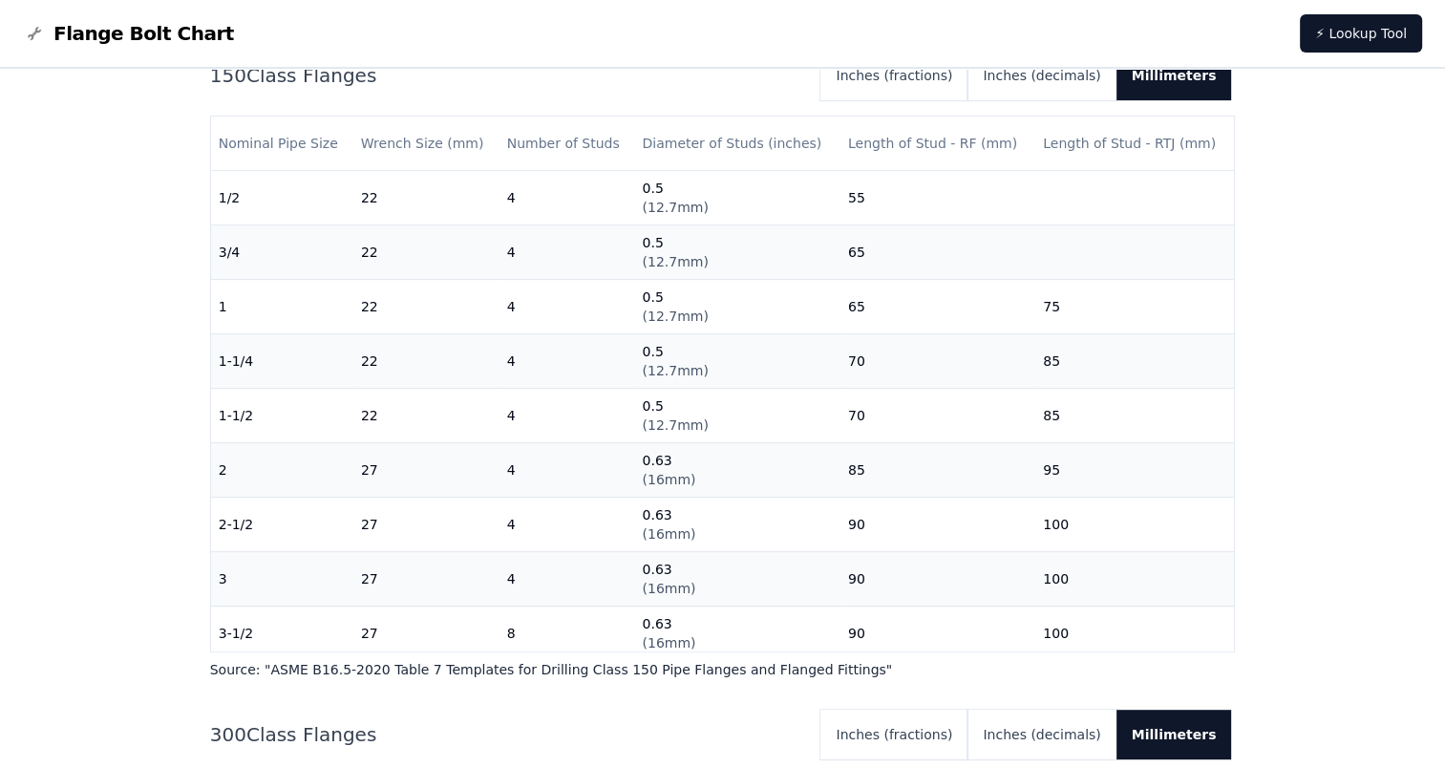
scroll to position [573, 0]
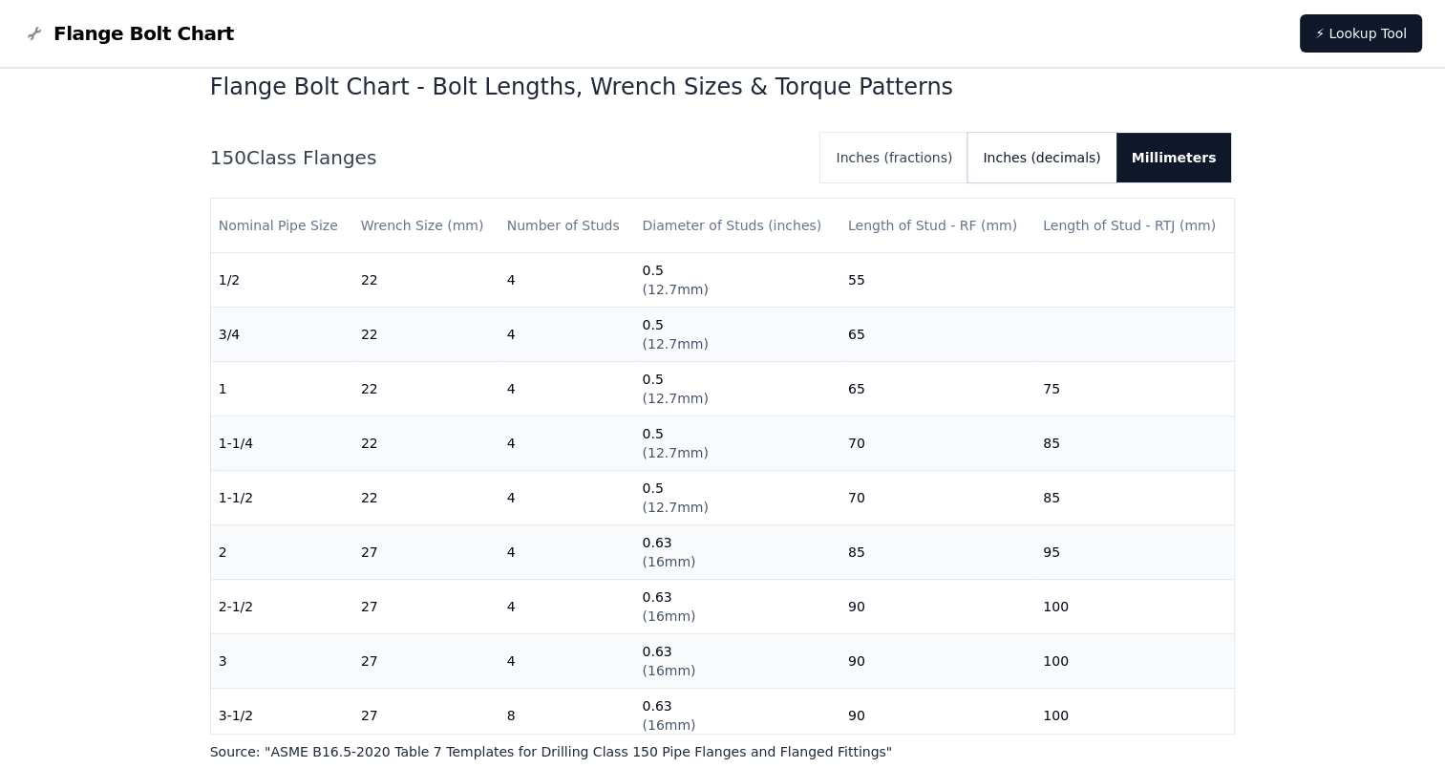
click at [1059, 163] on button "Inches (decimals)" at bounding box center [1042, 158] width 148 height 50
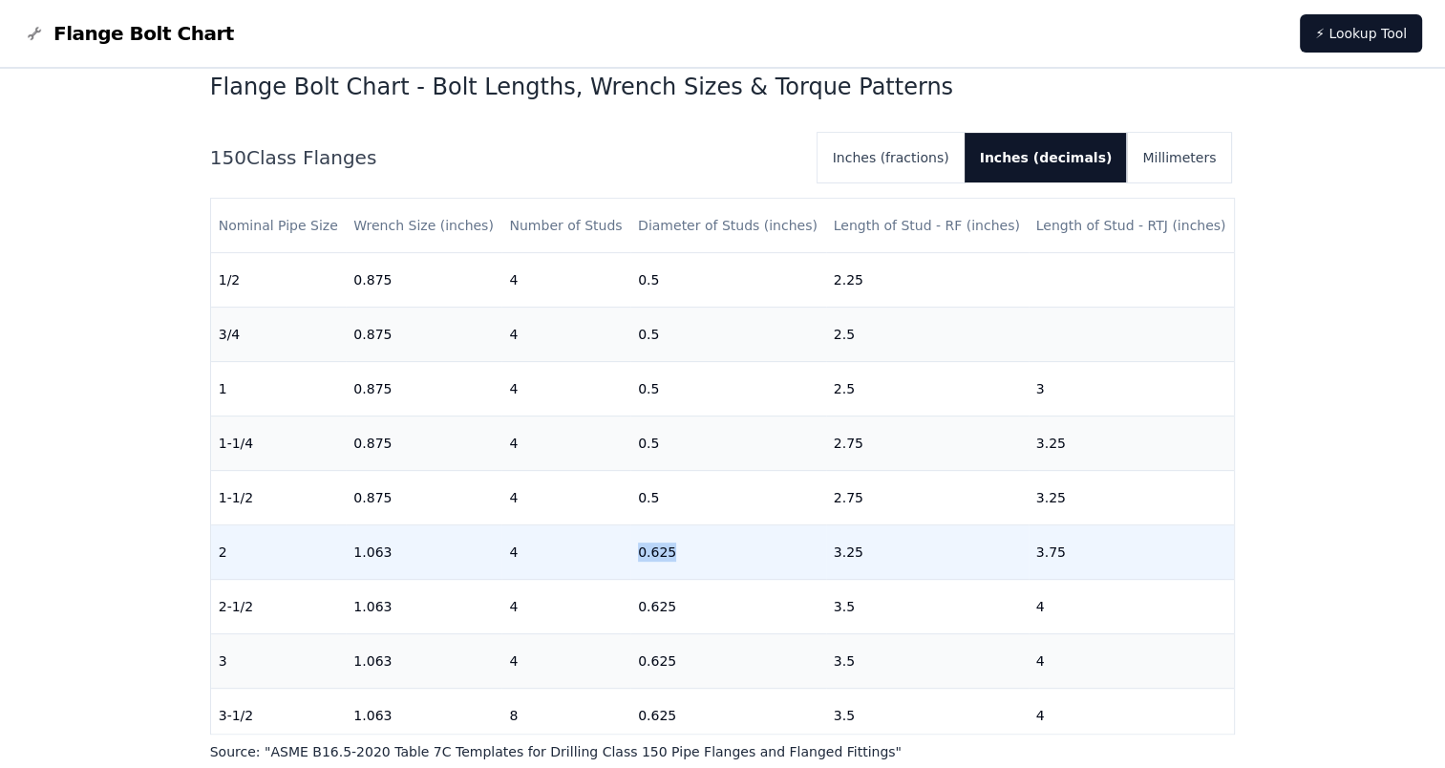
drag, startPoint x: 637, startPoint y: 550, endPoint x: 674, endPoint y: 552, distance: 37.3
click at [674, 552] on td "0.625" at bounding box center [728, 552] width 196 height 54
copy td "0.625"
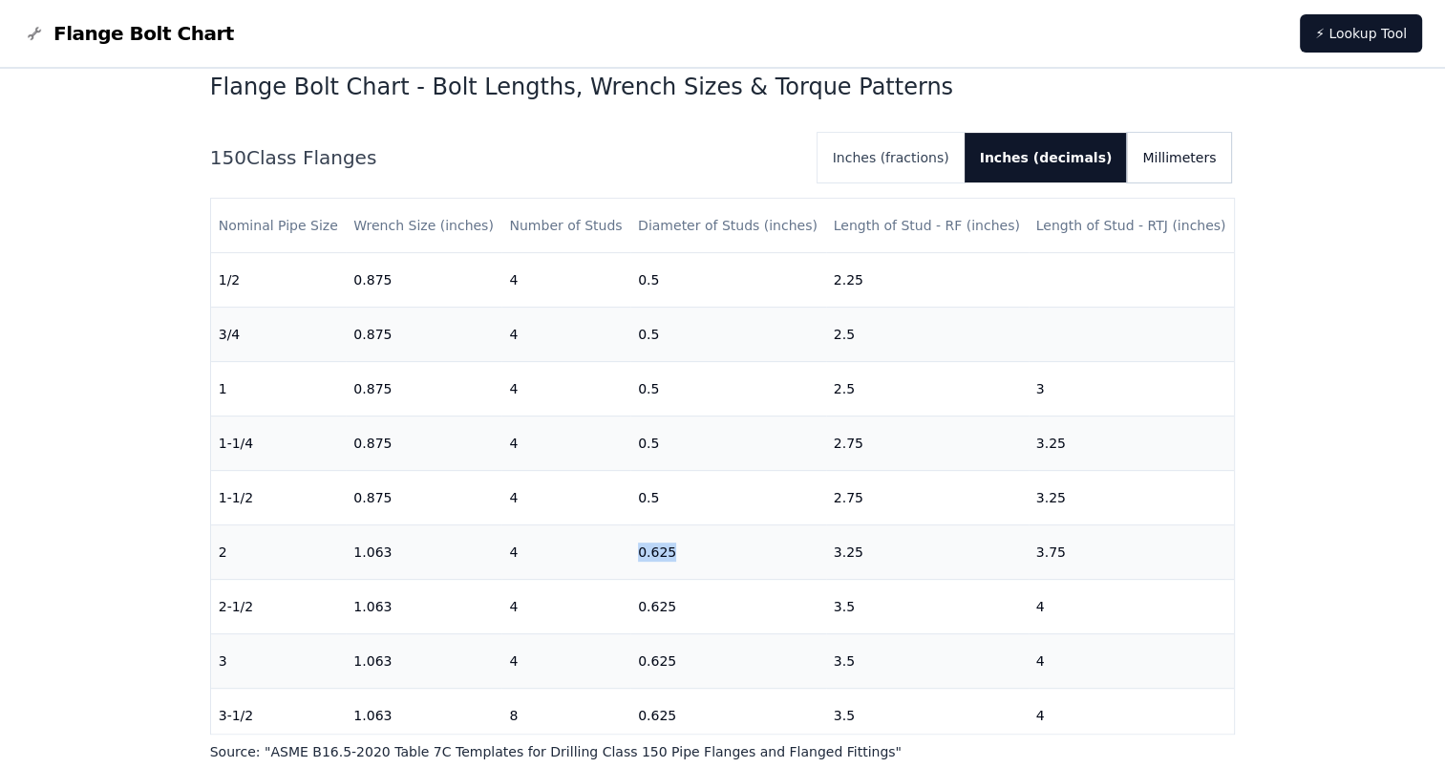
click at [1164, 152] on button "Millimeters" at bounding box center [1179, 158] width 104 height 50
